Goal: Check status: Check status

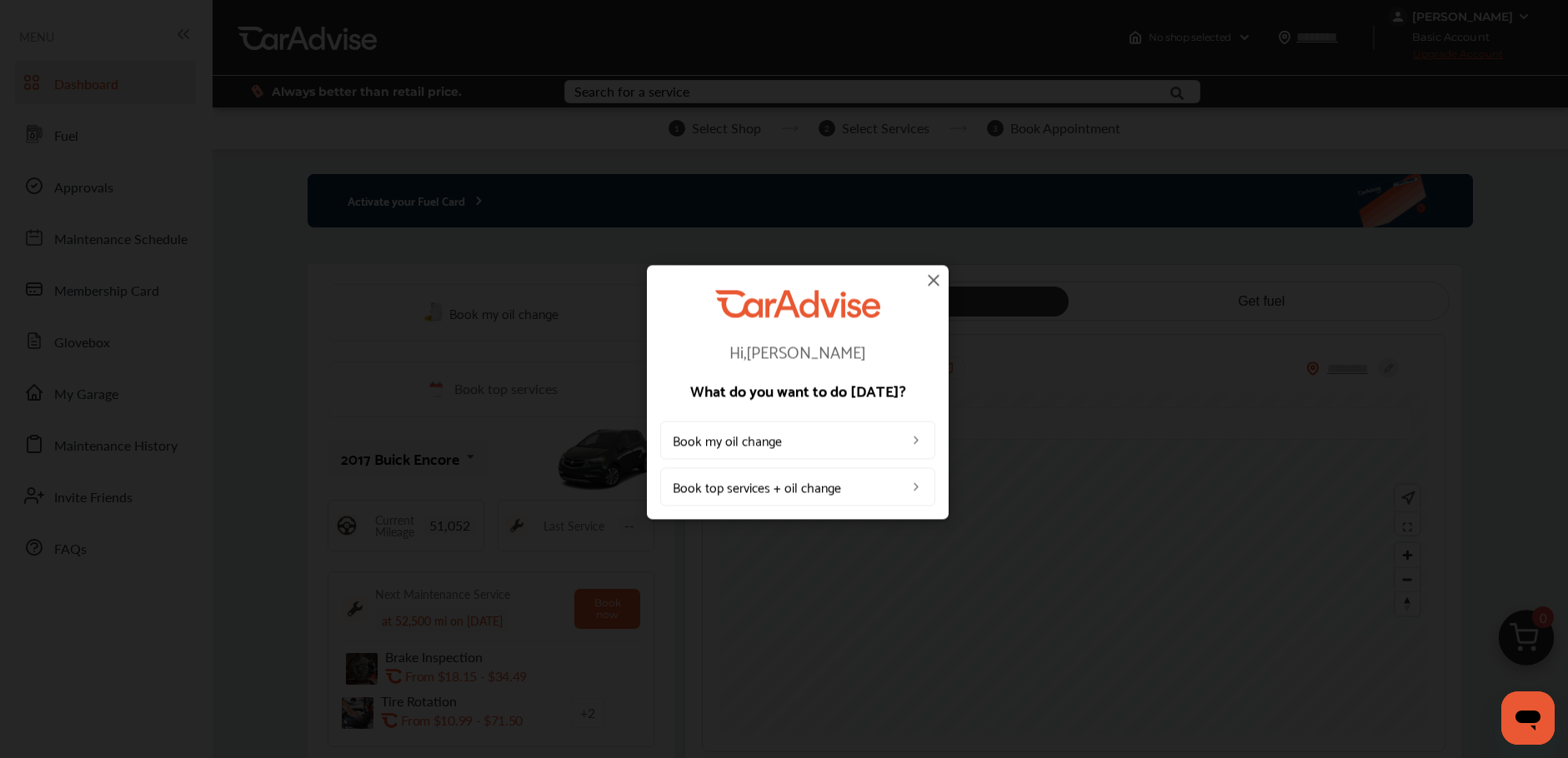
click at [931, 280] on img at bounding box center [933, 280] width 20 height 20
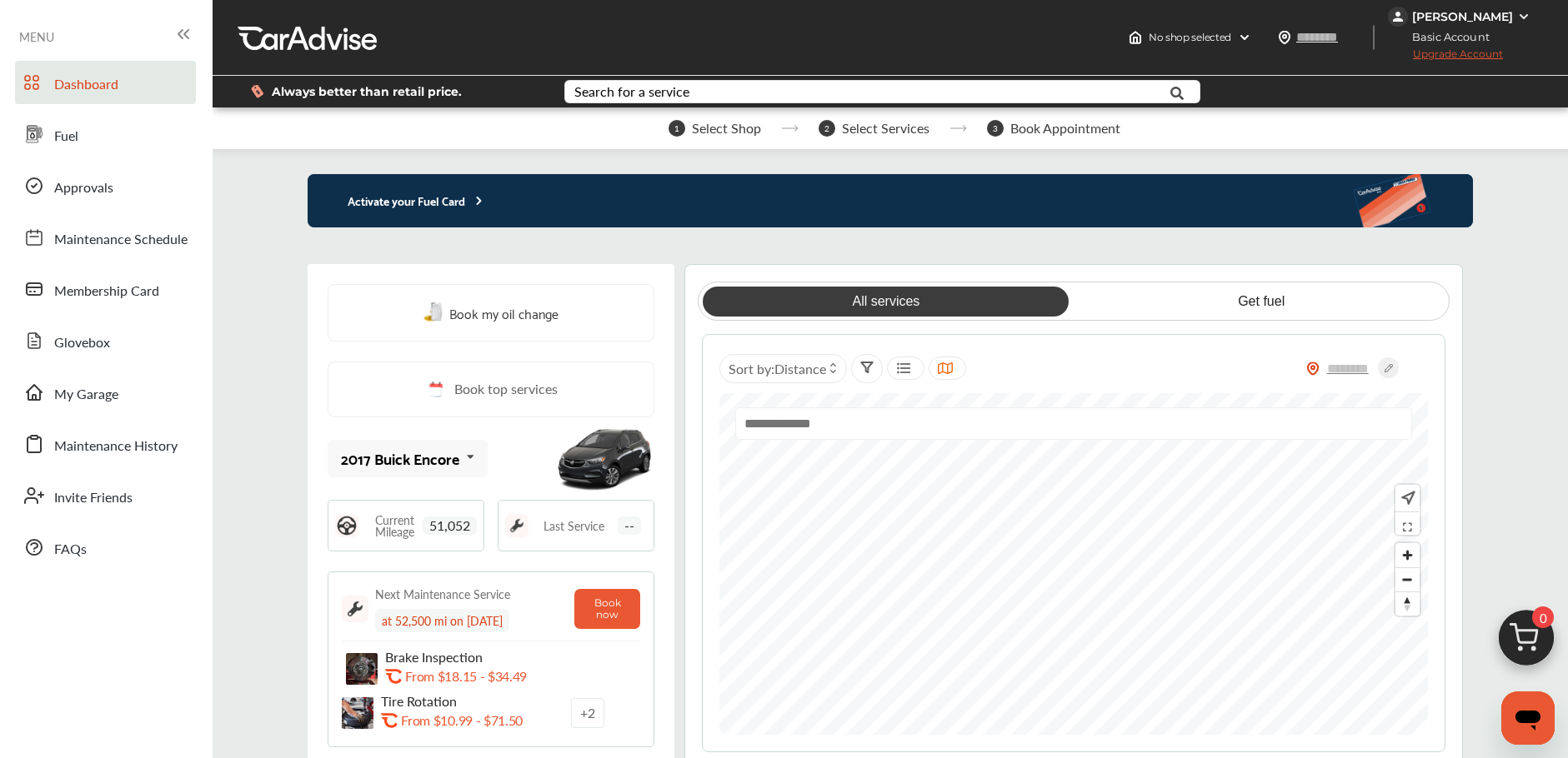
drag, startPoint x: 932, startPoint y: 280, endPoint x: 845, endPoint y: 244, distance: 94.2
click at [932, 282] on div "All services Get fuel Sort by : Distance" at bounding box center [1073, 517] width 742 height 470
click at [144, 411] on link "My Garage" at bounding box center [105, 392] width 181 height 43
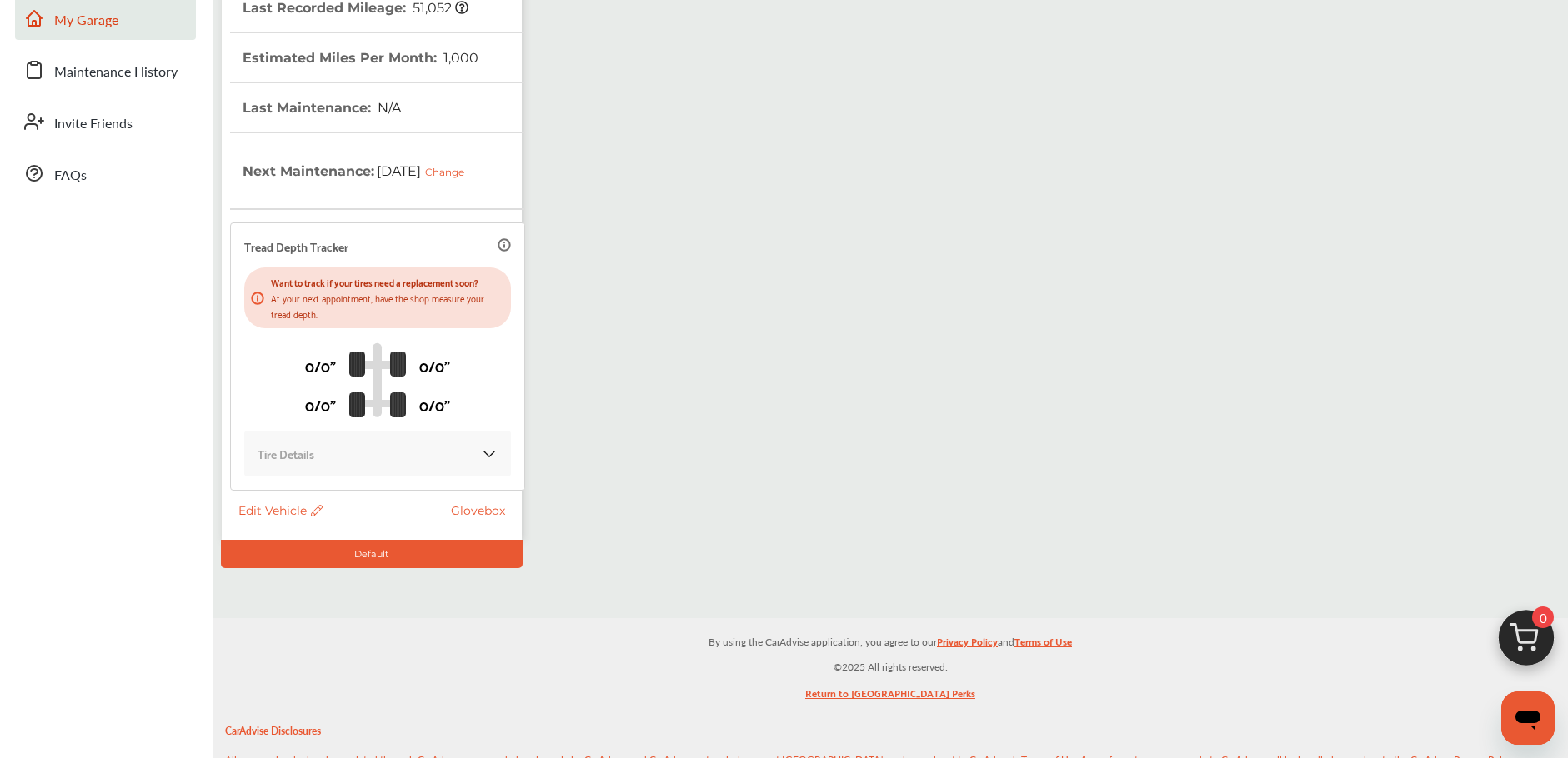
scroll to position [646, 0]
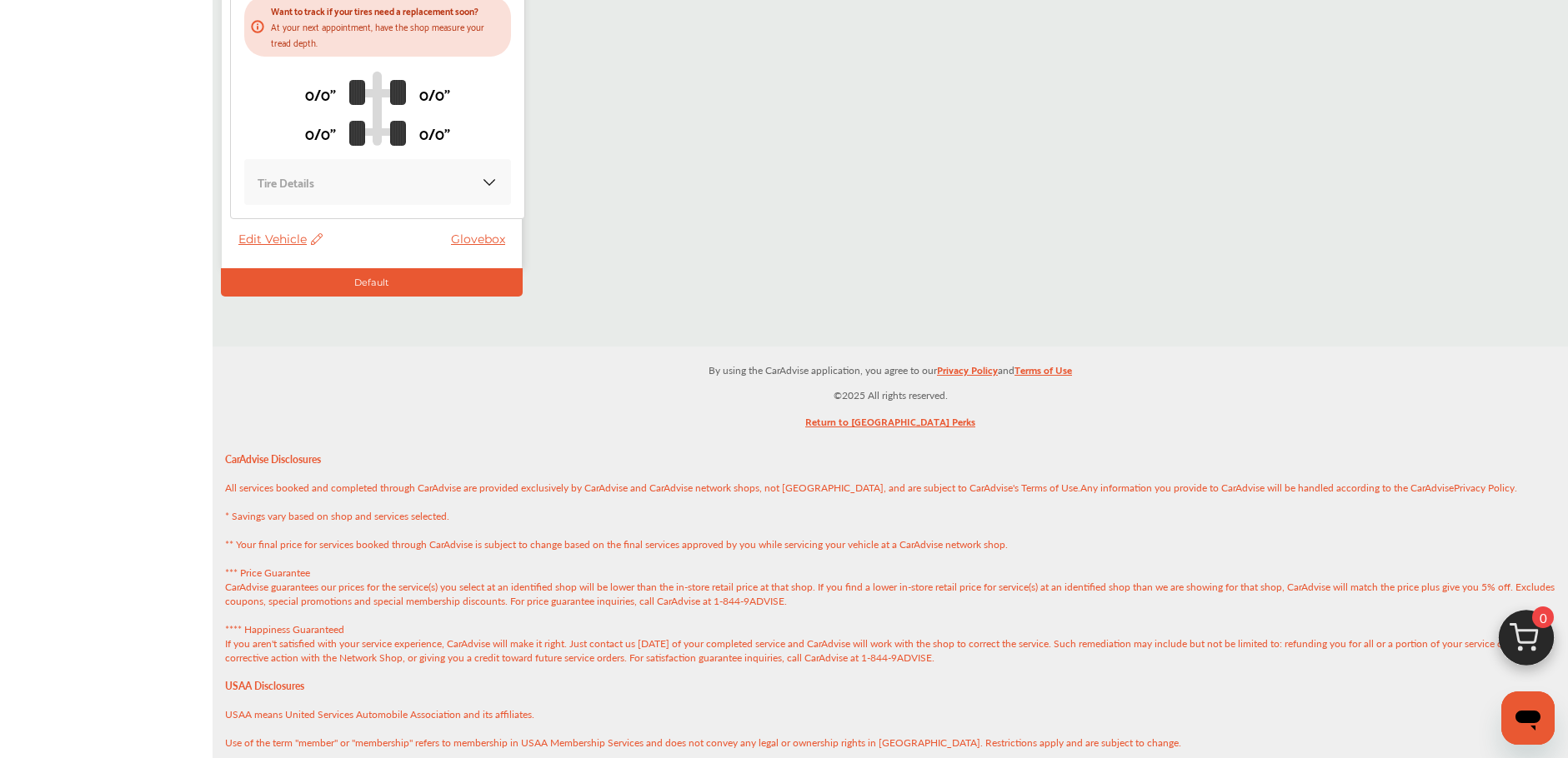
click at [275, 231] on span "Edit Vehicle" at bounding box center [280, 238] width 84 height 15
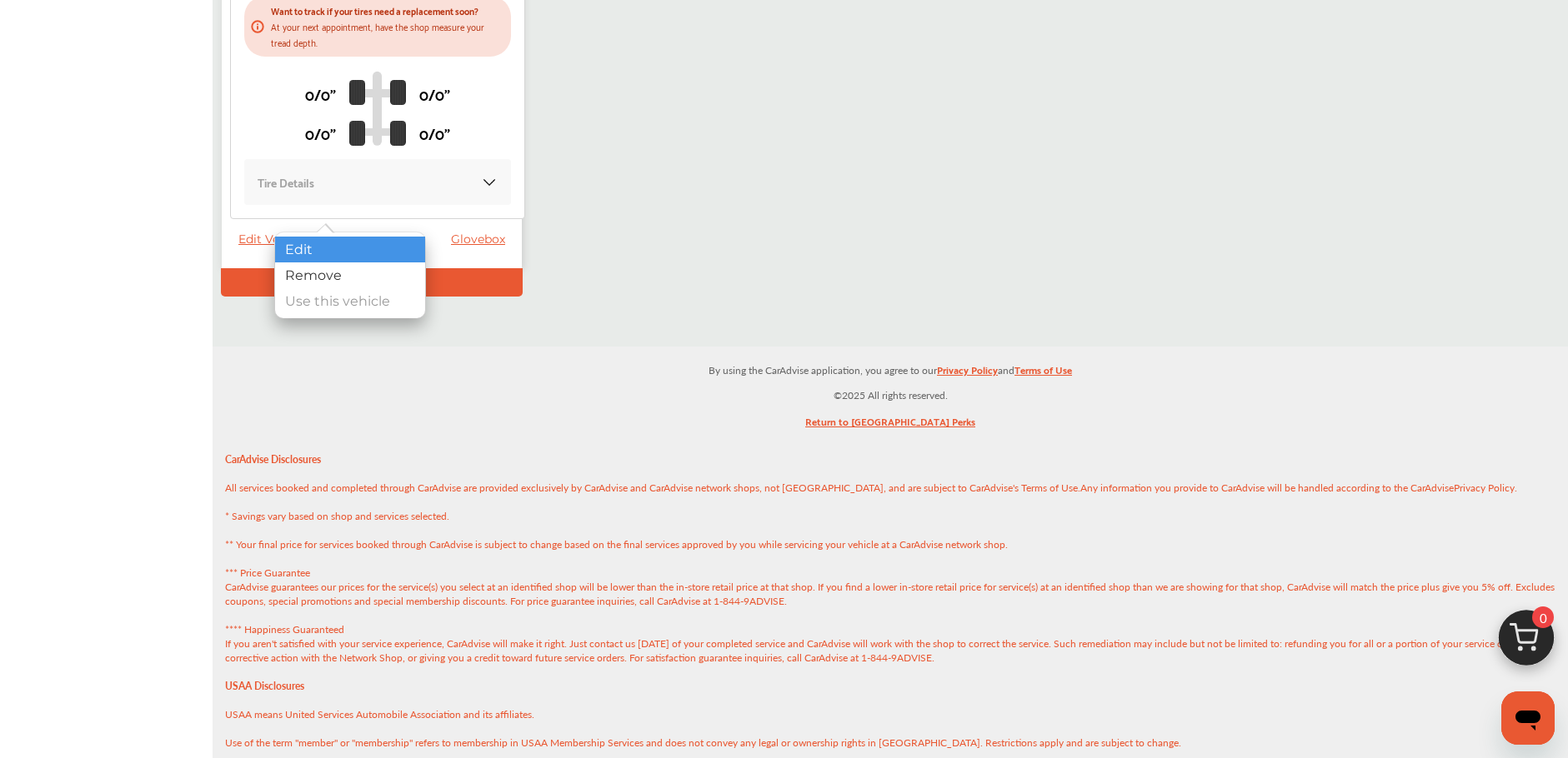
click at [298, 242] on div "Edit" at bounding box center [350, 249] width 150 height 26
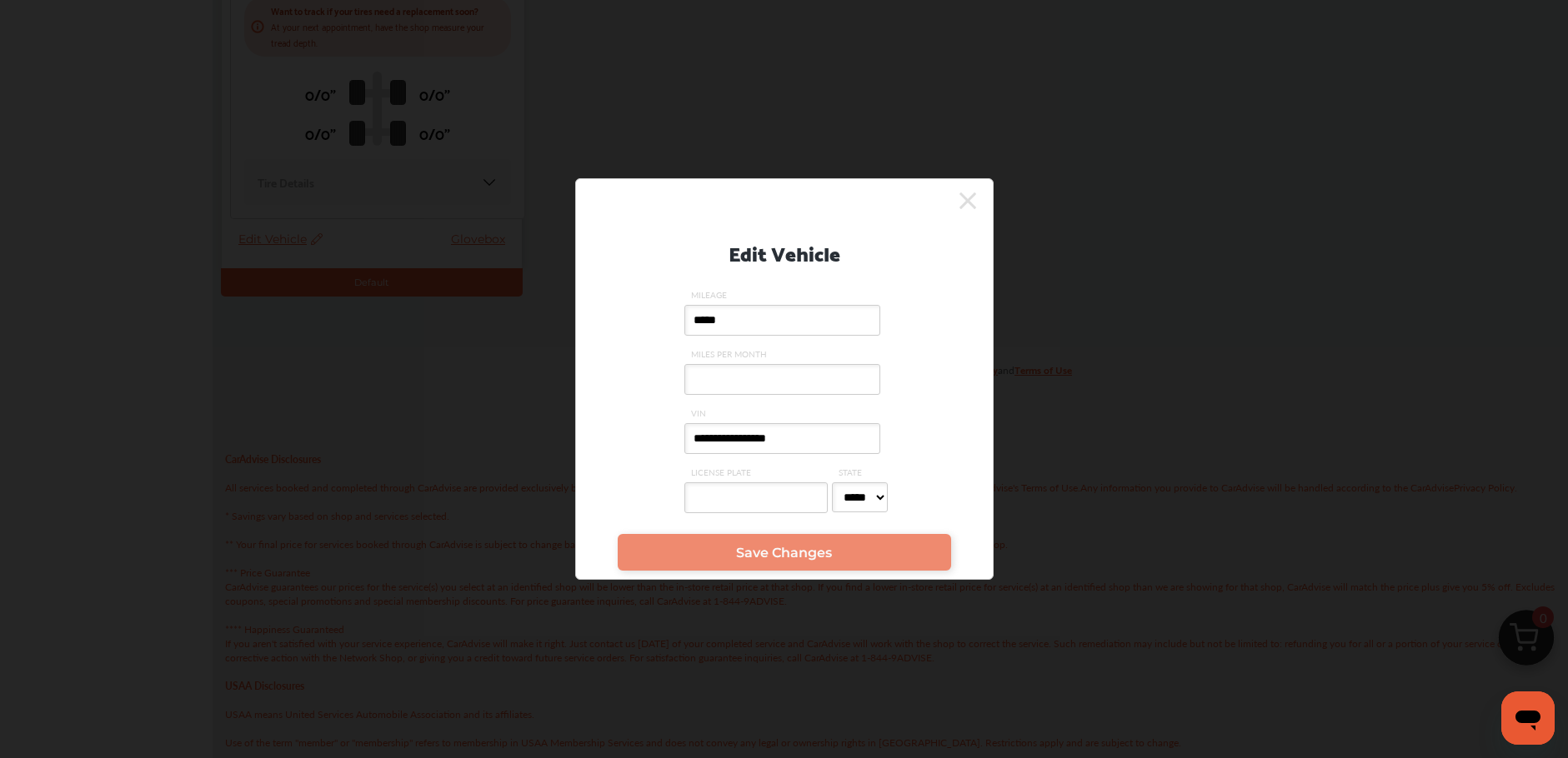
click at [972, 215] on div "**********" at bounding box center [785, 371] width 417 height 311
click at [967, 204] on icon at bounding box center [968, 201] width 17 height 27
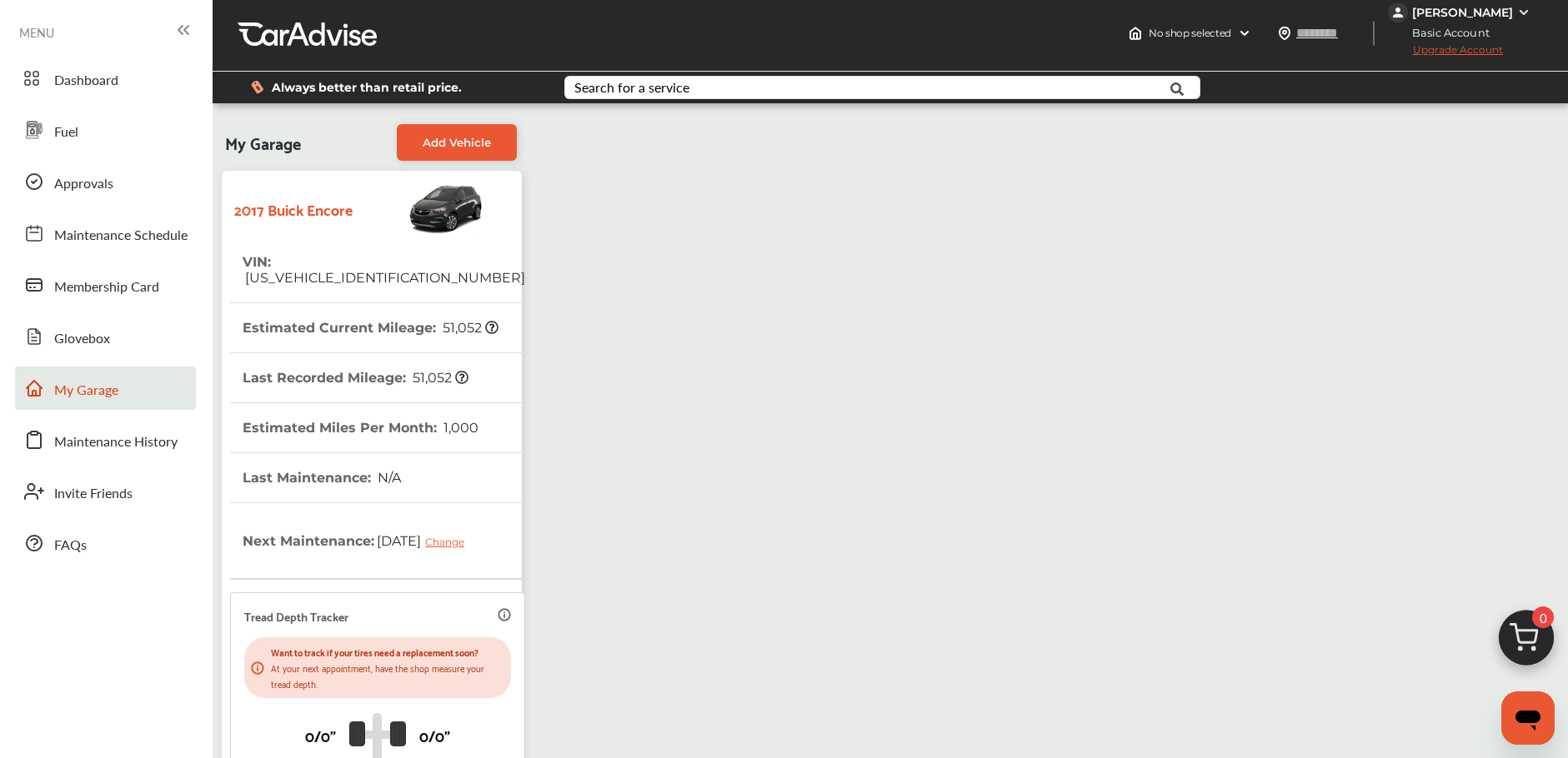
scroll to position [0, 0]
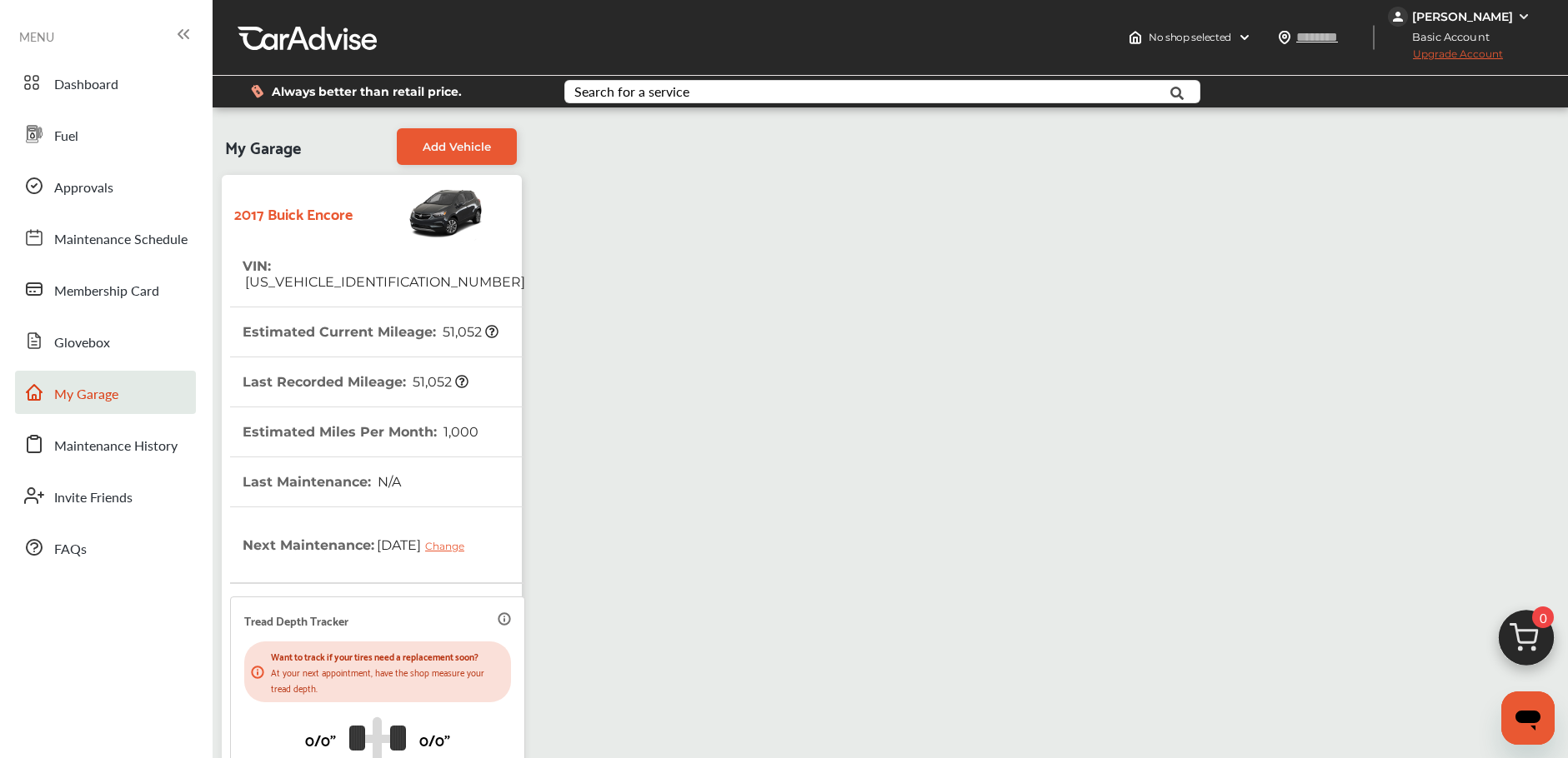
click at [90, 55] on ul "Dashboard Fuel Approvals Maintenance Schedule Membership Card Glovebox My Garag…" at bounding box center [106, 772] width 196 height 1440
click at [93, 76] on span "Dashboard" at bounding box center [86, 85] width 64 height 22
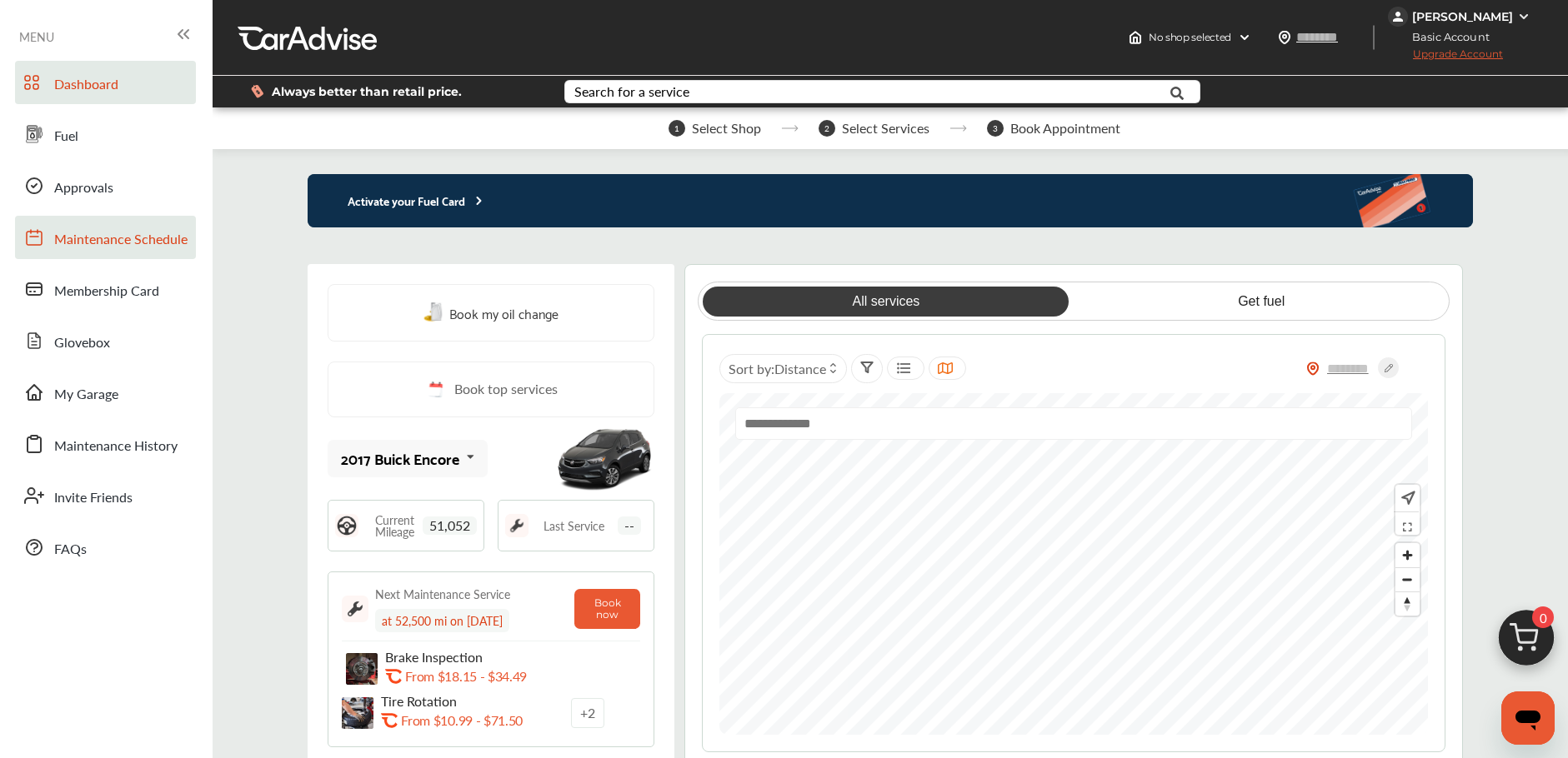
click at [117, 243] on span "Maintenance Schedule" at bounding box center [121, 240] width 133 height 22
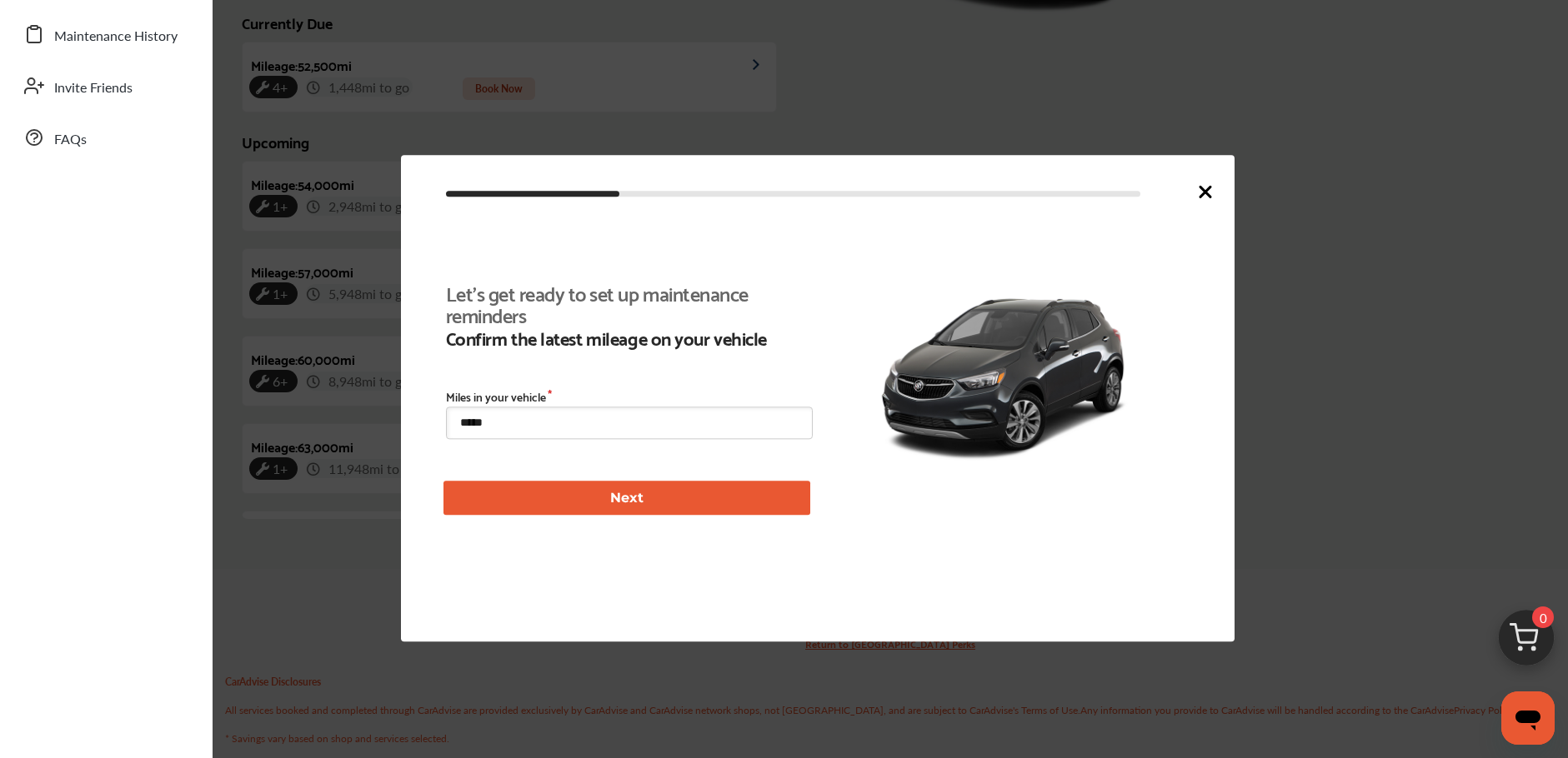
scroll to position [385, 0]
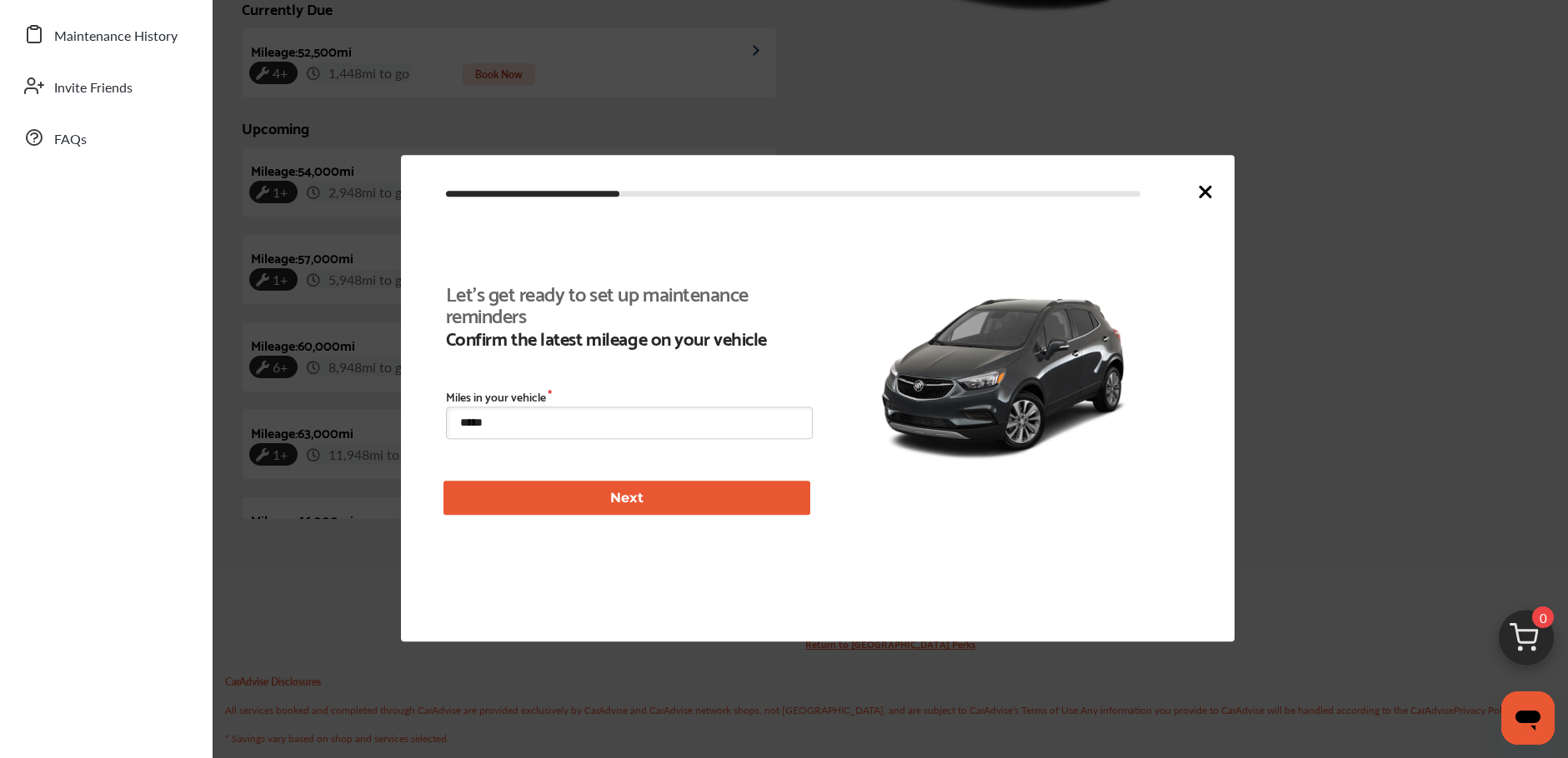
click at [1209, 190] on icon at bounding box center [1205, 192] width 20 height 20
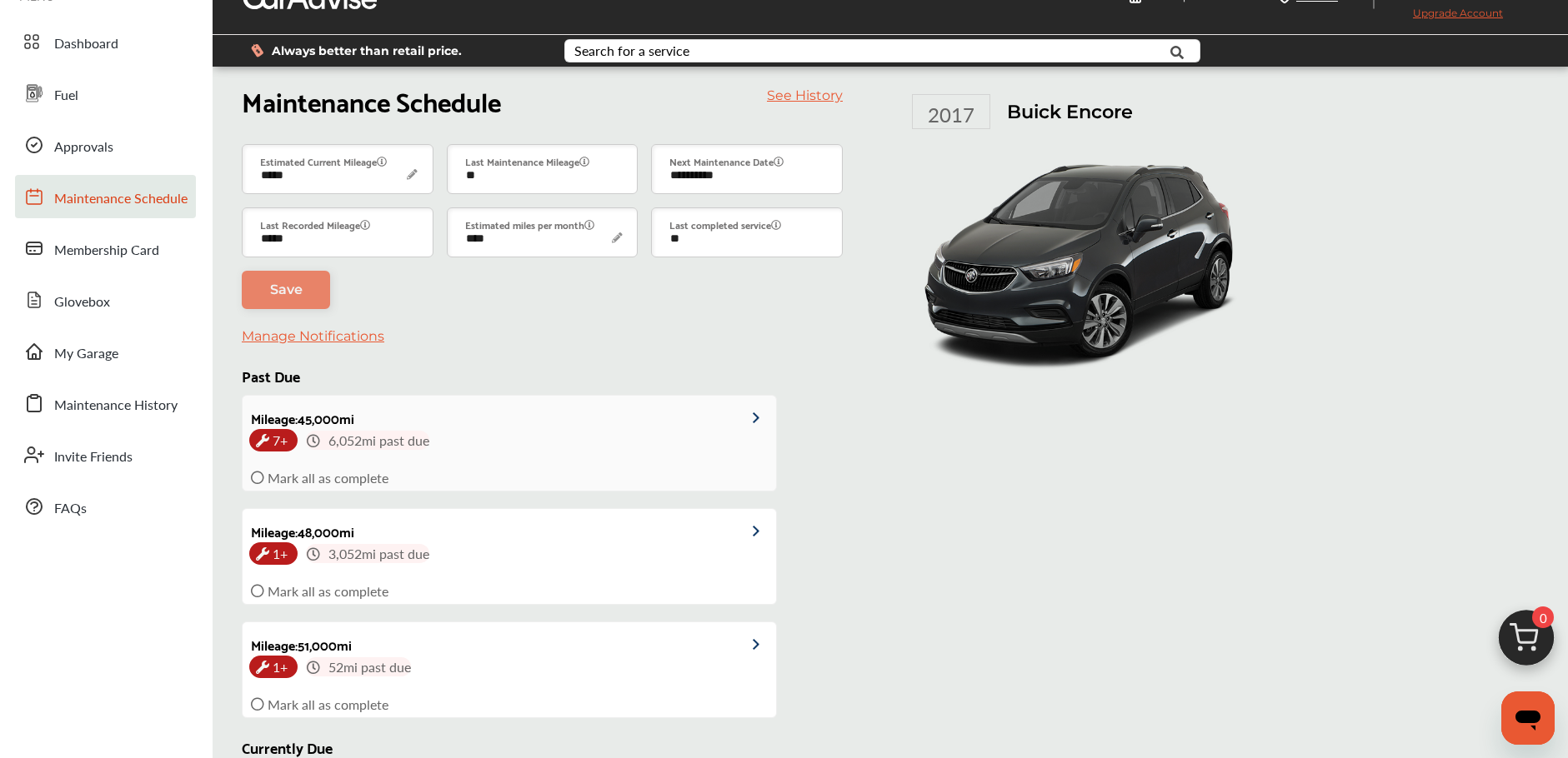
scroll to position [3, 0]
click at [752, 414] on img at bounding box center [764, 418] width 24 height 12
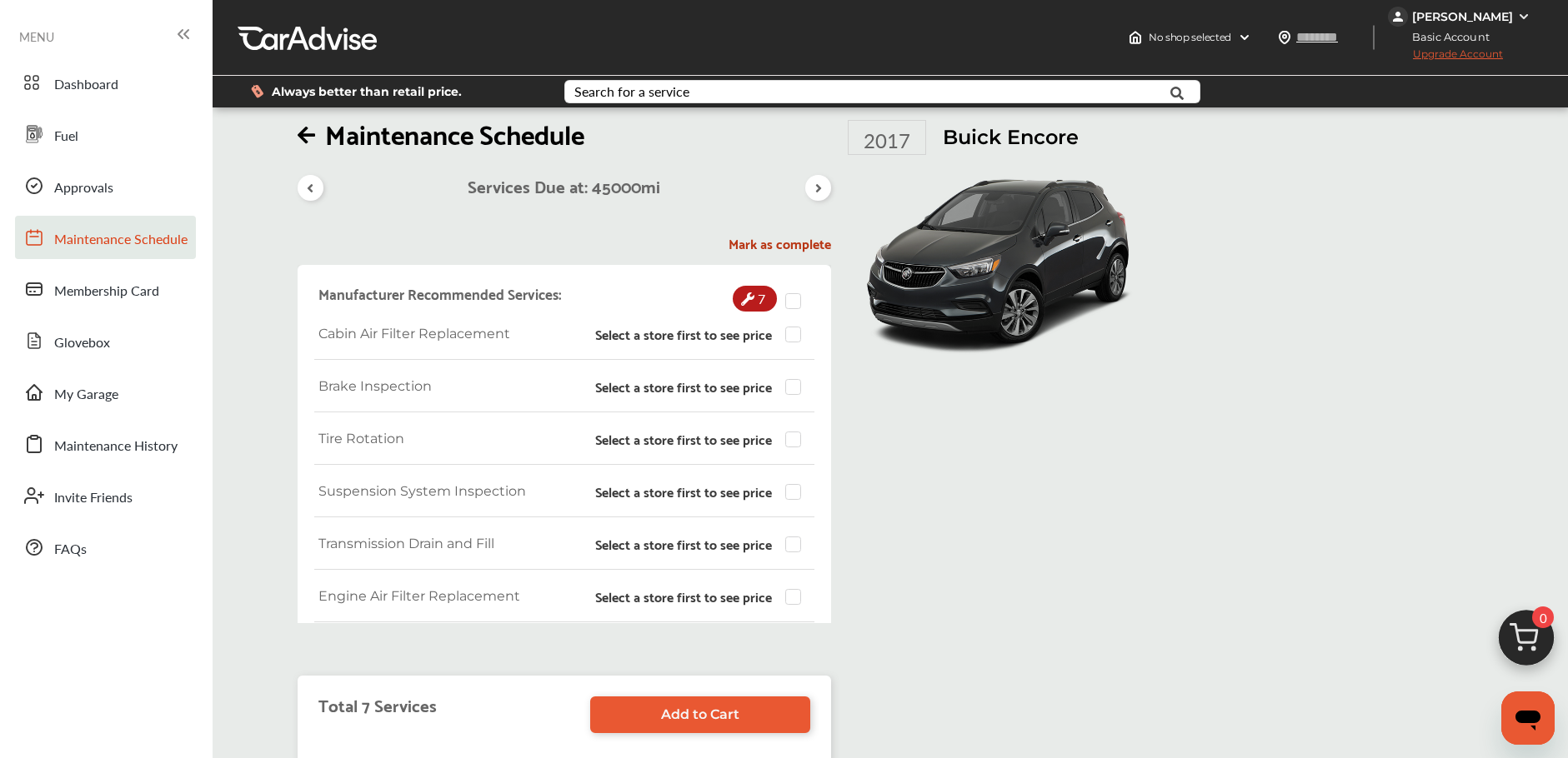
click at [106, 245] on span "Maintenance Schedule" at bounding box center [121, 240] width 133 height 22
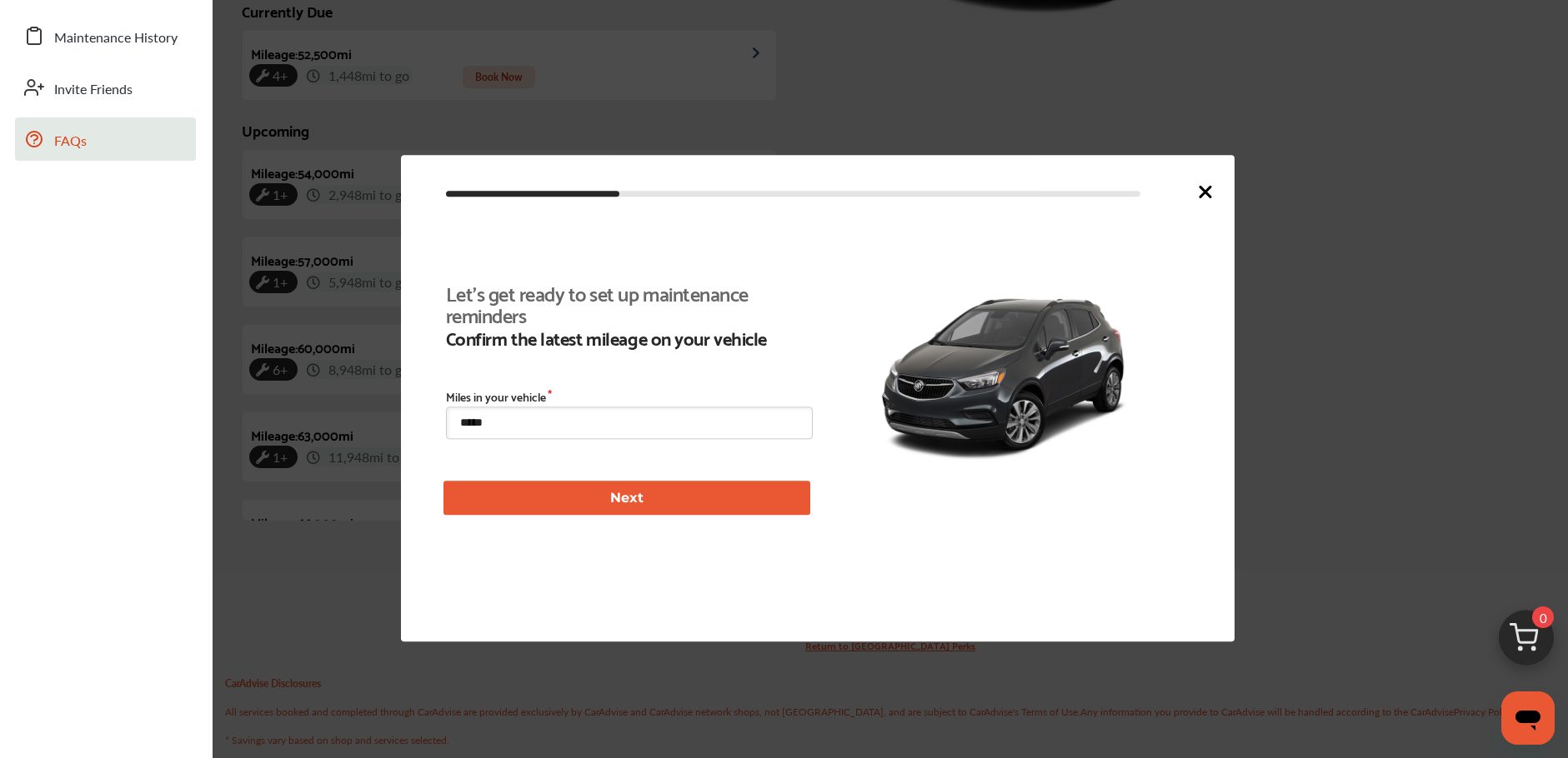
scroll to position [385, 0]
click at [1211, 189] on icon at bounding box center [1205, 192] width 20 height 20
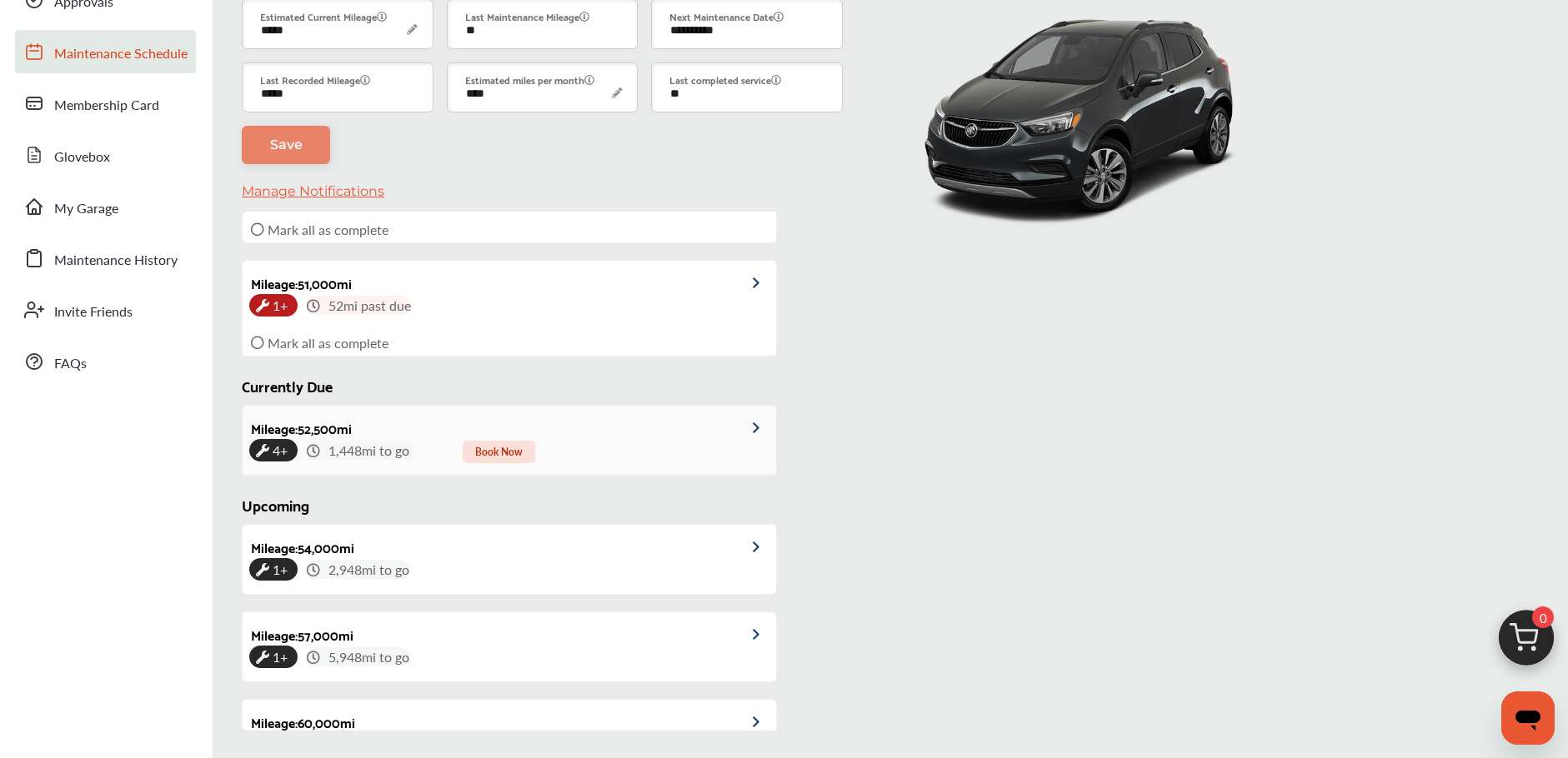
scroll to position [222, 0]
click at [620, 433] on link "Mileage : 52,500 mi 4+ 1,448 mi to go Book Now" at bounding box center [509, 437] width 534 height 69
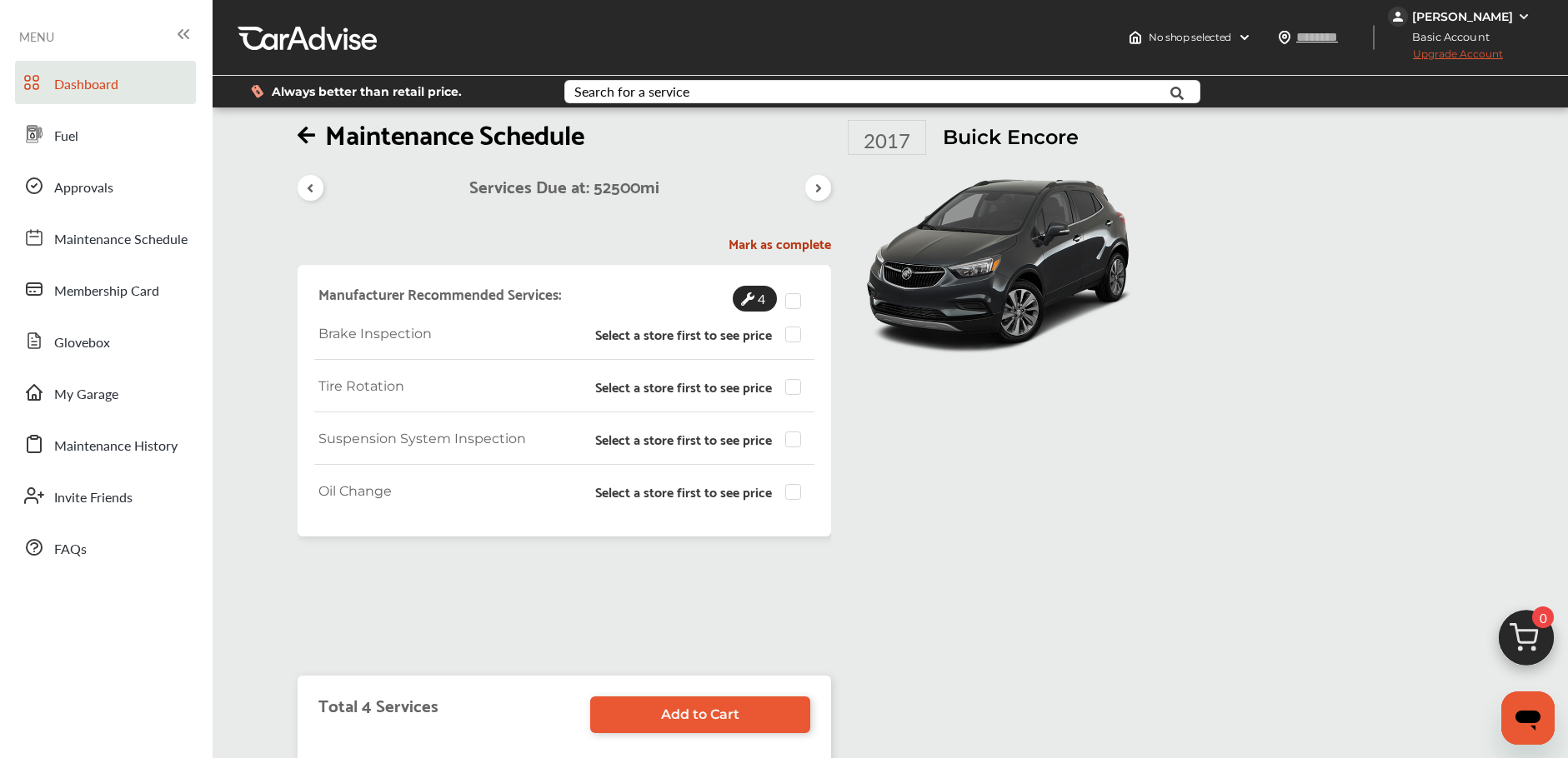
click at [106, 99] on link "Dashboard" at bounding box center [105, 83] width 181 height 43
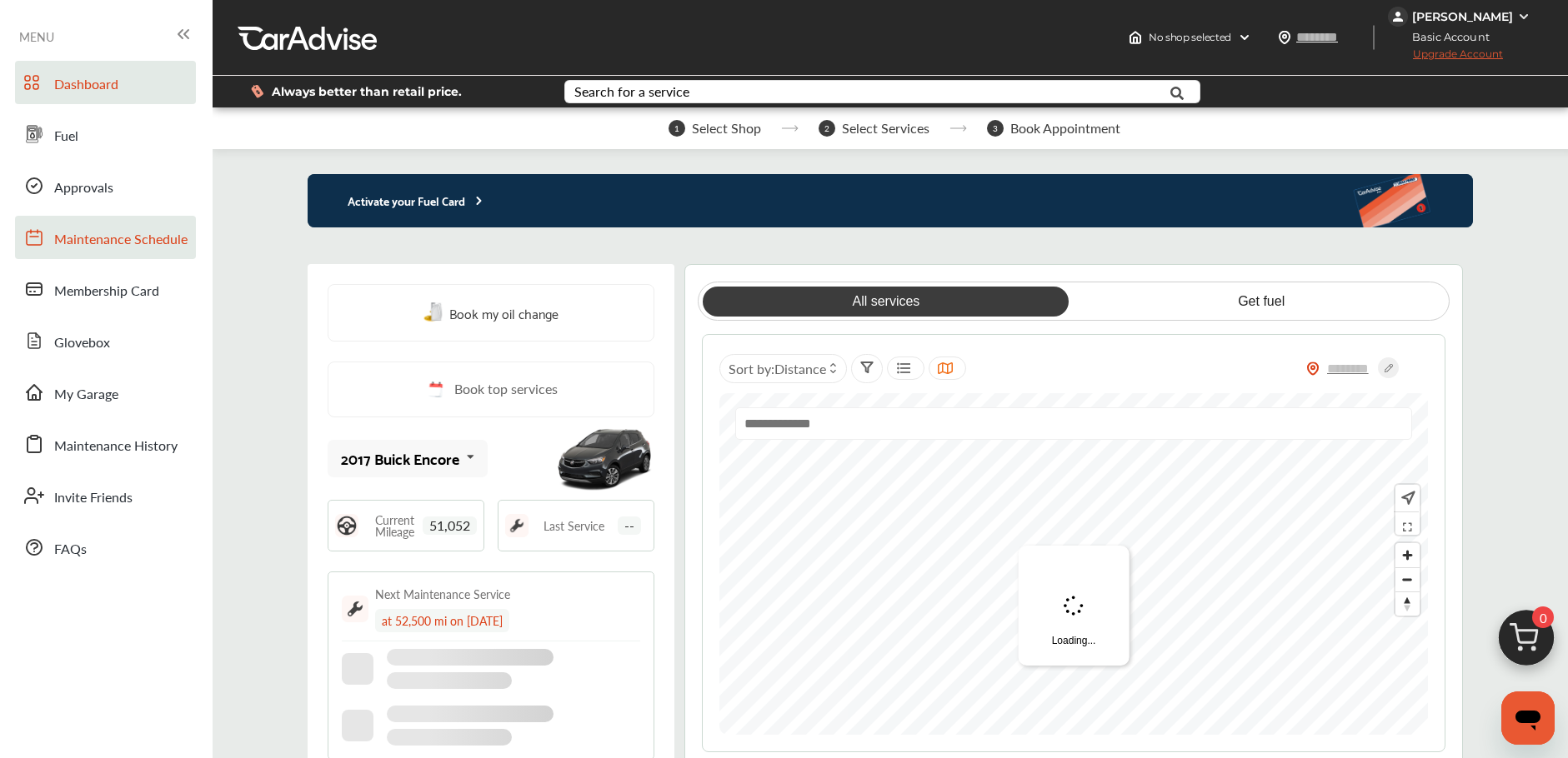
click at [85, 253] on link "Maintenance Schedule" at bounding box center [105, 237] width 181 height 43
